Goal: Transaction & Acquisition: Subscribe to service/newsletter

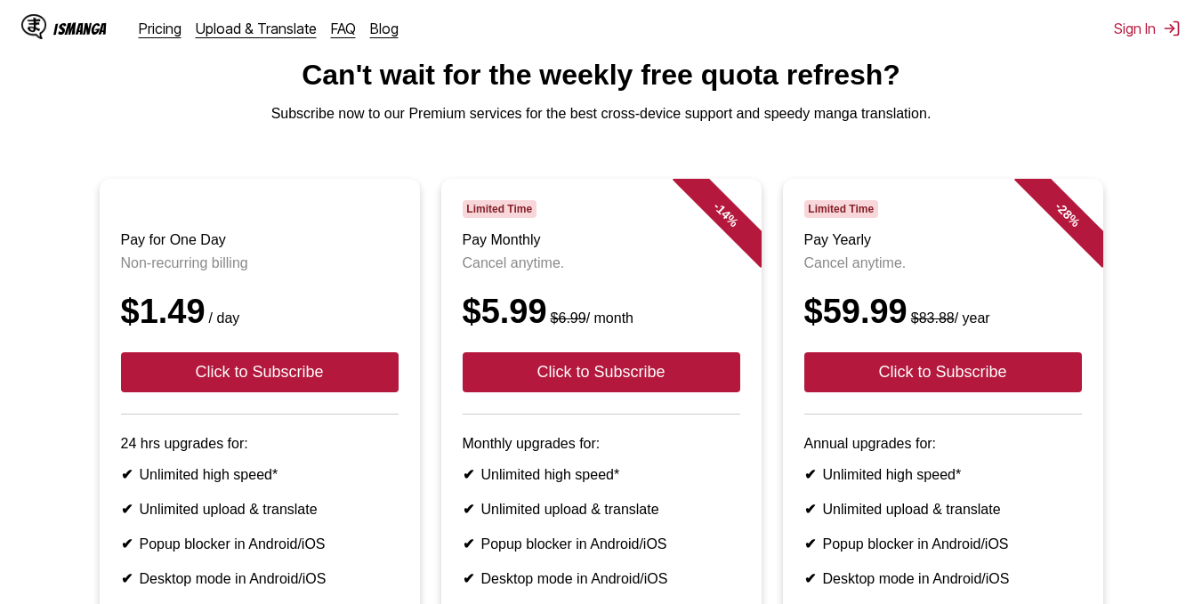
scroll to position [89, 0]
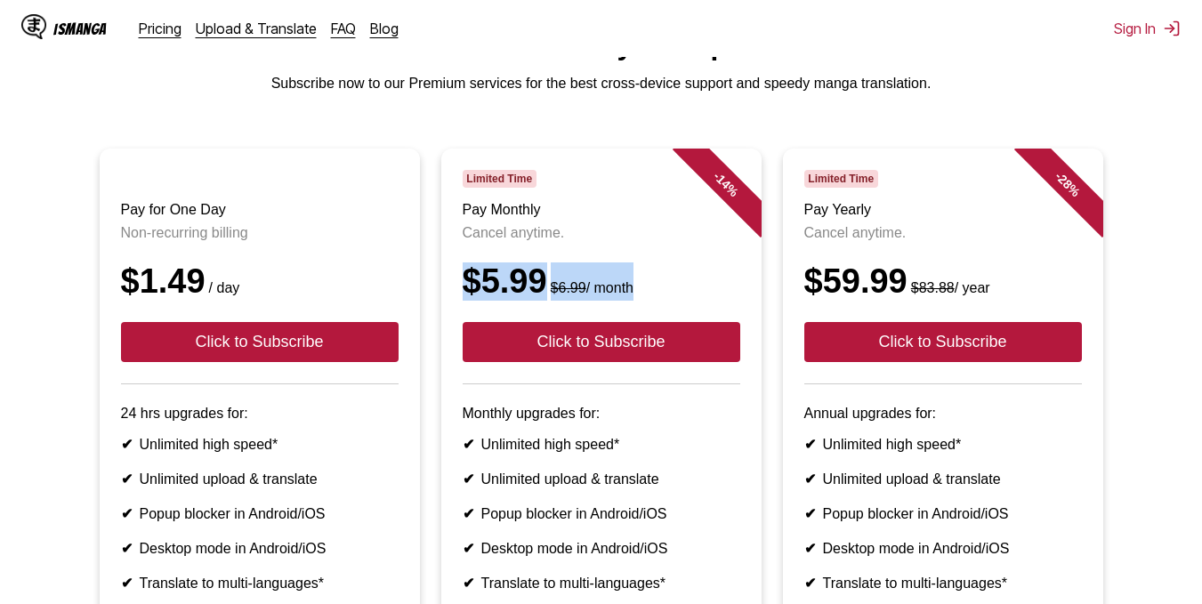
drag, startPoint x: 462, startPoint y: 303, endPoint x: 674, endPoint y: 310, distance: 211.9
click at [674, 301] on div "$5.99 $6.99 / month" at bounding box center [602, 282] width 278 height 38
drag, startPoint x: 582, startPoint y: 299, endPoint x: 442, endPoint y: 289, distance: 140.0
click at [442, 289] on article "- 14 % Limited Time Pay Monthly Cancel anytime. $5.99 $6.99 / month Click to Su…" at bounding box center [601, 425] width 320 height 552
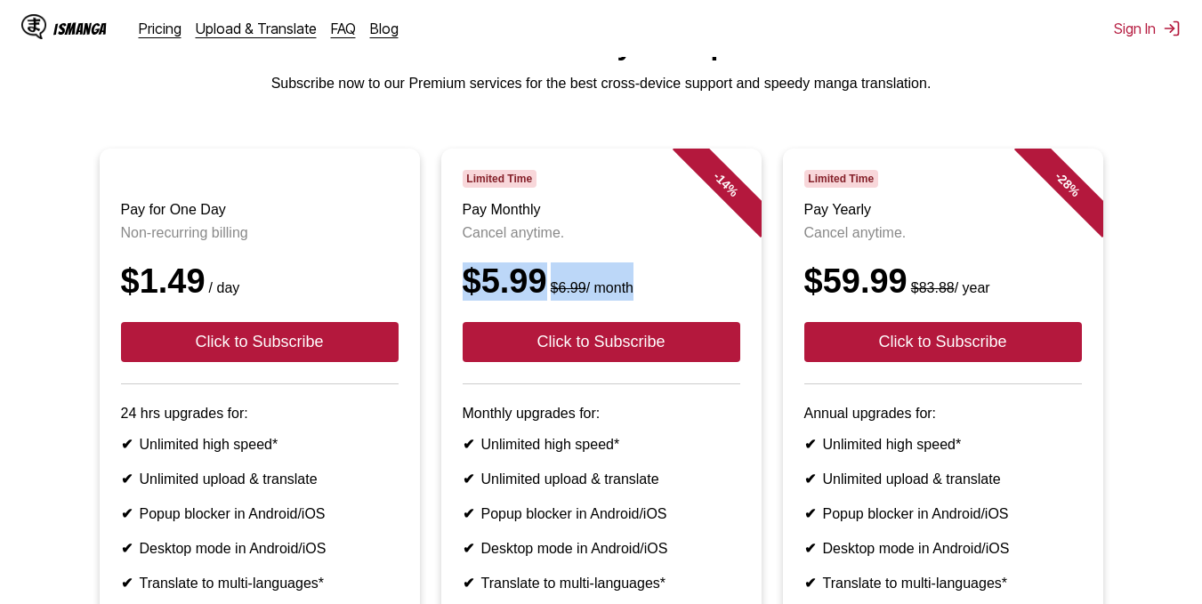
click at [626, 286] on div "$5.99 $6.99 / month" at bounding box center [602, 282] width 278 height 38
drag, startPoint x: 459, startPoint y: 297, endPoint x: 533, endPoint y: 299, distance: 73.9
click at [533, 299] on article "- 14 % Limited Time Pay Monthly Cancel anytime. $5.99 $6.99 / month Click to Su…" at bounding box center [601, 425] width 320 height 552
click at [547, 295] on small "$6.99 / month" at bounding box center [590, 287] width 86 height 15
drag, startPoint x: 460, startPoint y: 298, endPoint x: 548, endPoint y: 300, distance: 88.1
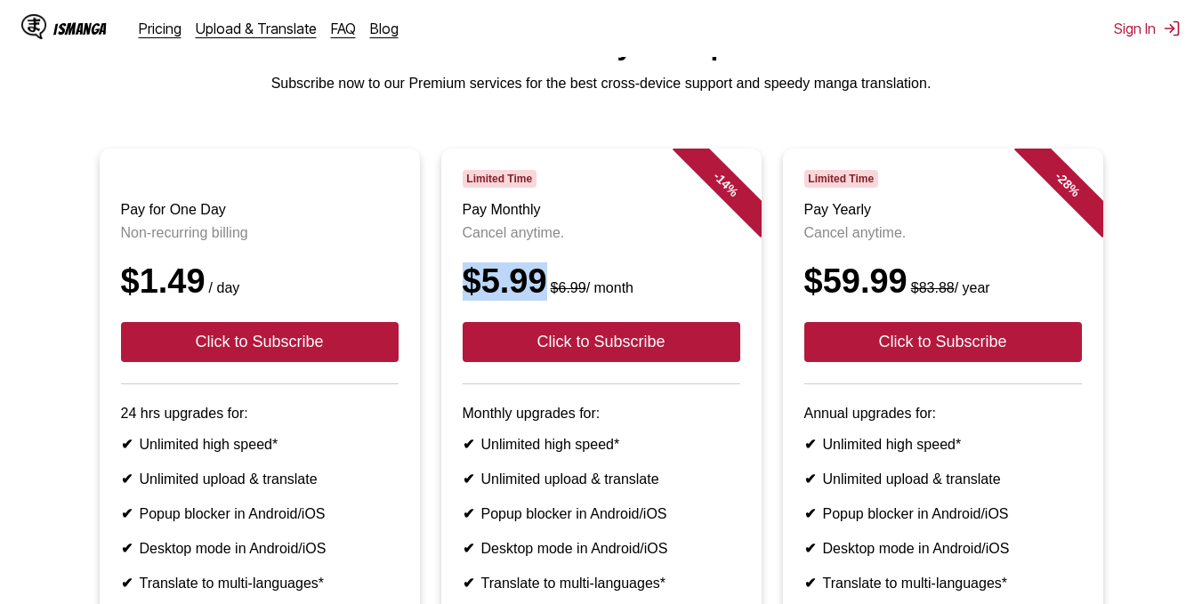
click at [548, 300] on article "- 14 % Limited Time Pay Monthly Cancel anytime. $5.99 $6.99 / month Click to Su…" at bounding box center [601, 425] width 320 height 552
drag, startPoint x: 533, startPoint y: 300, endPoint x: 572, endPoint y: 311, distance: 40.6
click at [572, 295] on s "$6.99" at bounding box center [569, 287] width 36 height 15
drag, startPoint x: 457, startPoint y: 283, endPoint x: 539, endPoint y: 298, distance: 83.3
click at [539, 298] on article "- 14 % Limited Time Pay Monthly Cancel anytime. $5.99 $6.99 / month Click to Su…" at bounding box center [601, 425] width 320 height 552
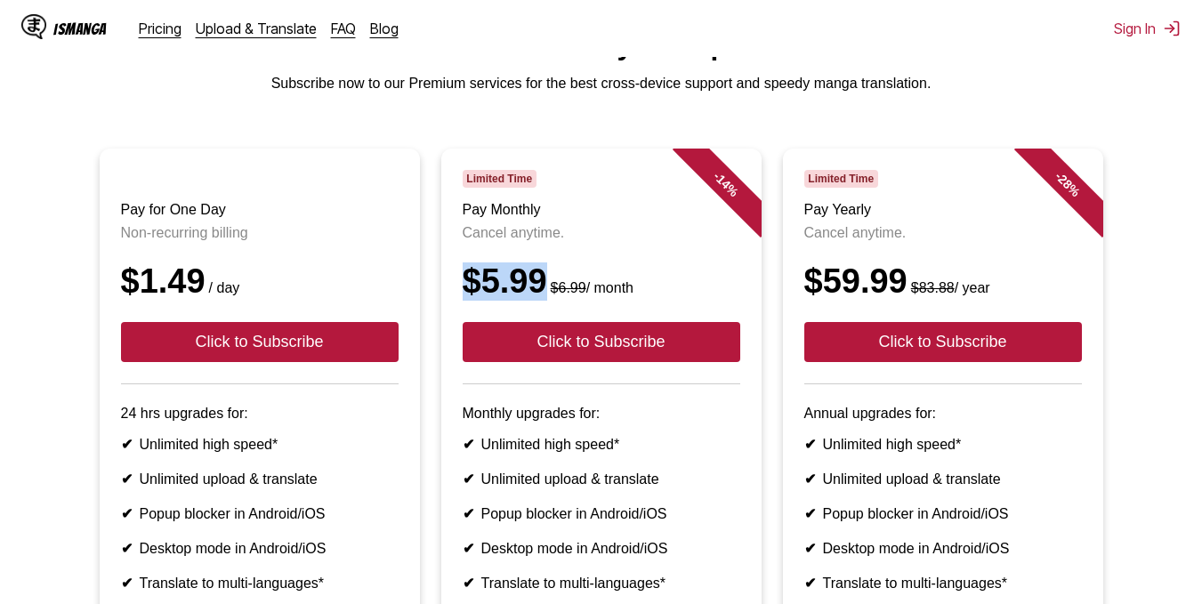
copy div "$5.99"
click at [674, 255] on div "- 14 %" at bounding box center [708, 202] width 107 height 107
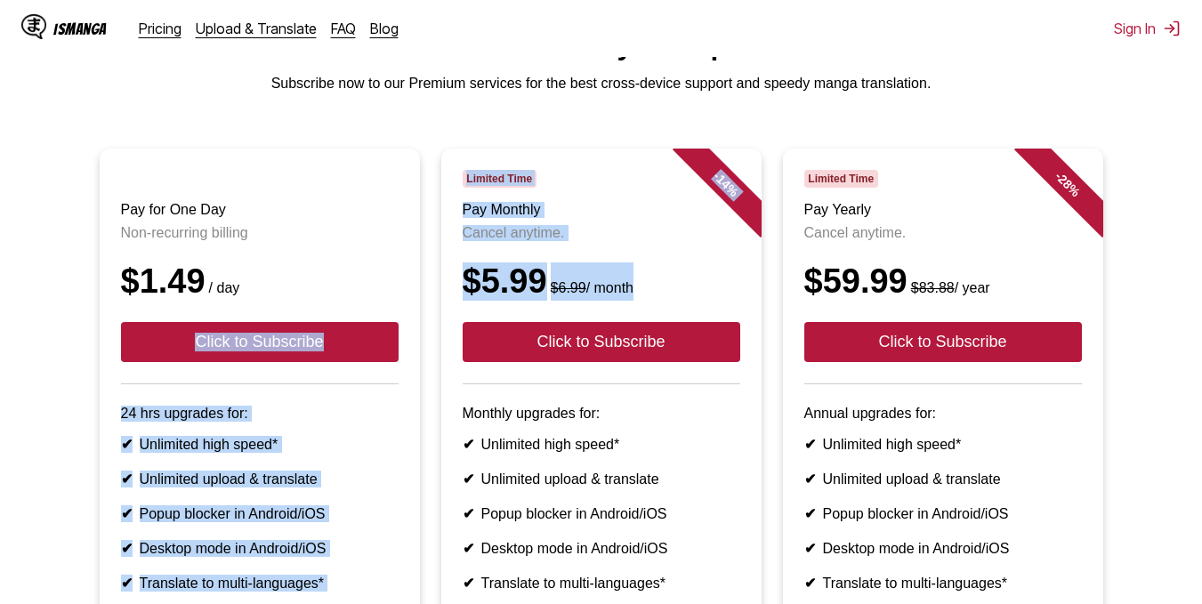
click at [236, 306] on ul "Pay for One Day Non-recurring billing $1.49 / day Click to Subscribe 24 hrs upg…" at bounding box center [601, 435] width 1174 height 573
click at [666, 219] on div "- 14 %" at bounding box center [708, 202] width 107 height 107
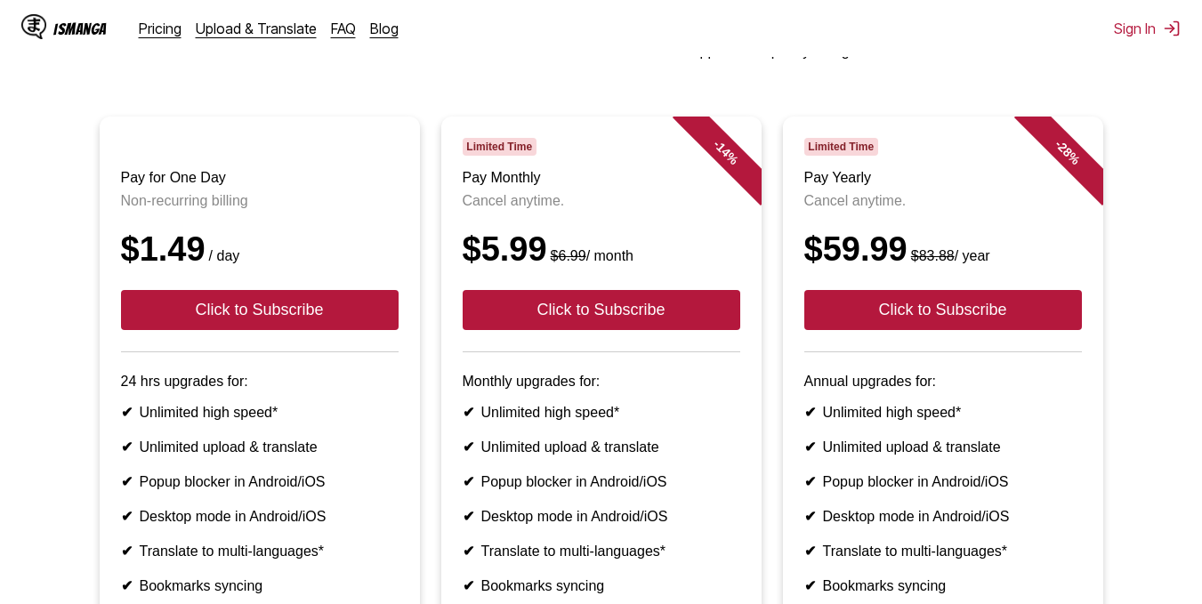
scroll to position [0, 0]
